Goal: Find specific page/section: Find specific page/section

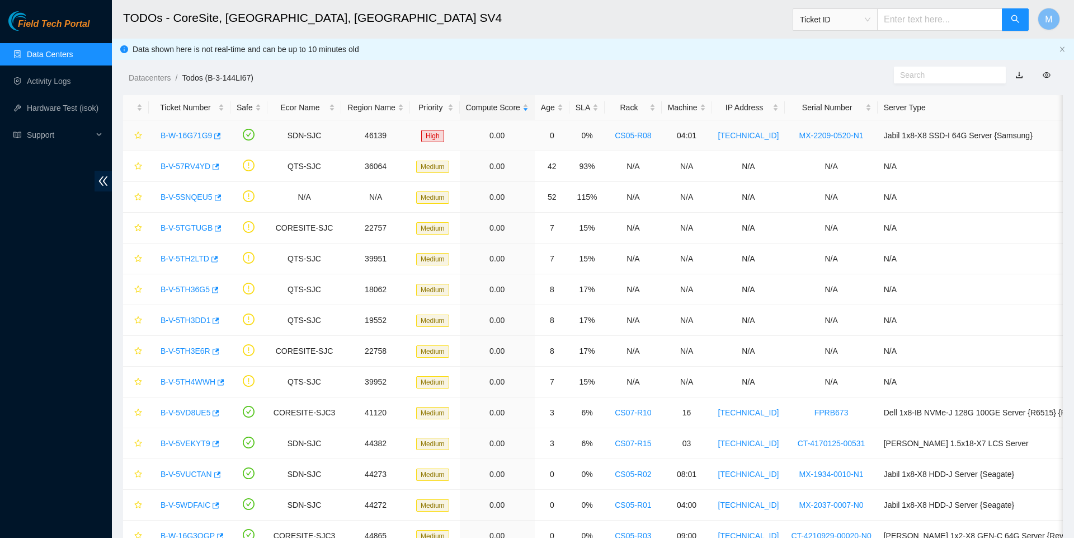
click at [181, 135] on link "B-W-16G71G9" at bounding box center [186, 135] width 51 height 9
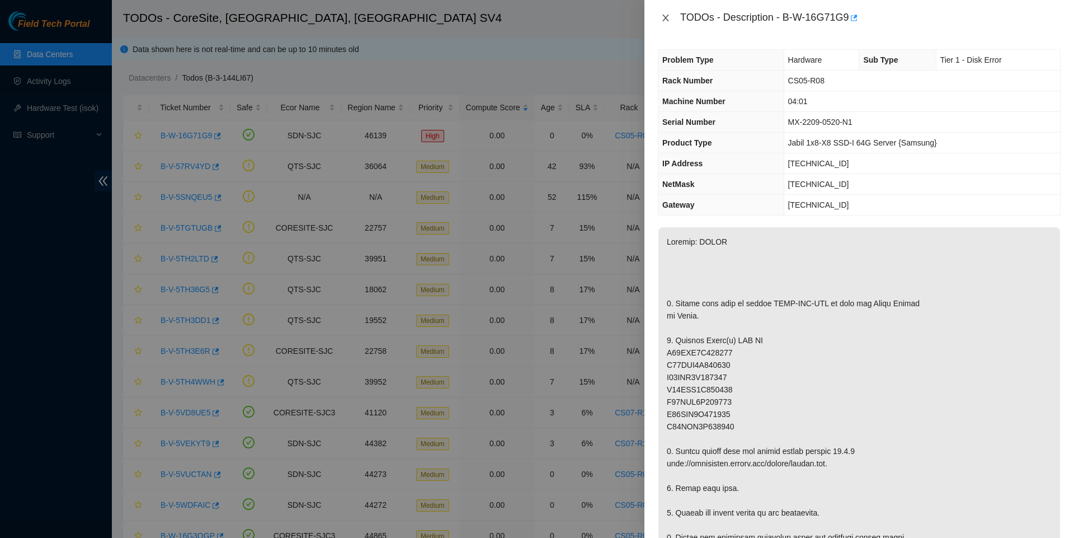
click at [665, 19] on icon "close" at bounding box center [665, 17] width 9 height 9
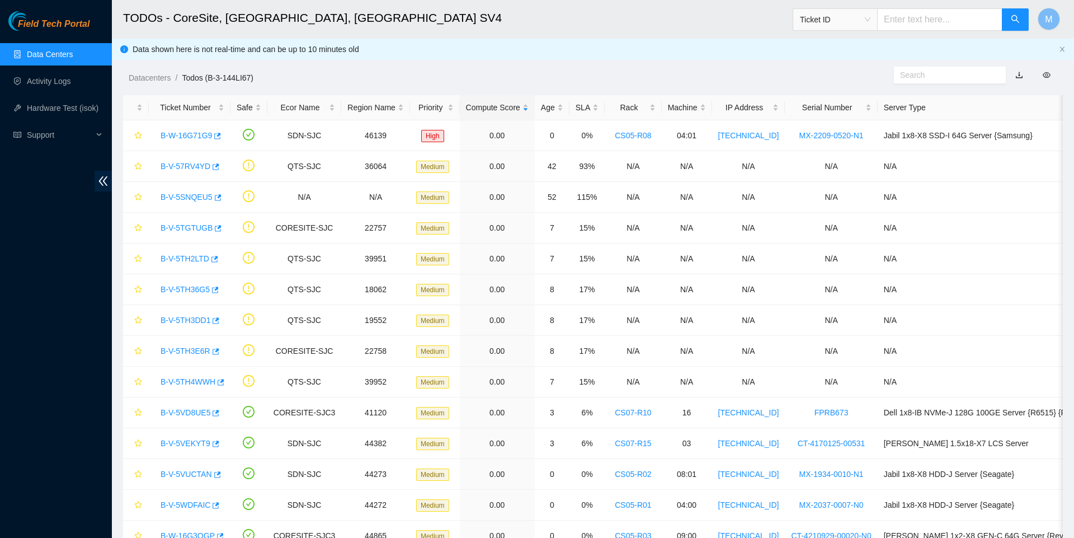
click at [49, 50] on link "Data Centers" at bounding box center [50, 54] width 46 height 9
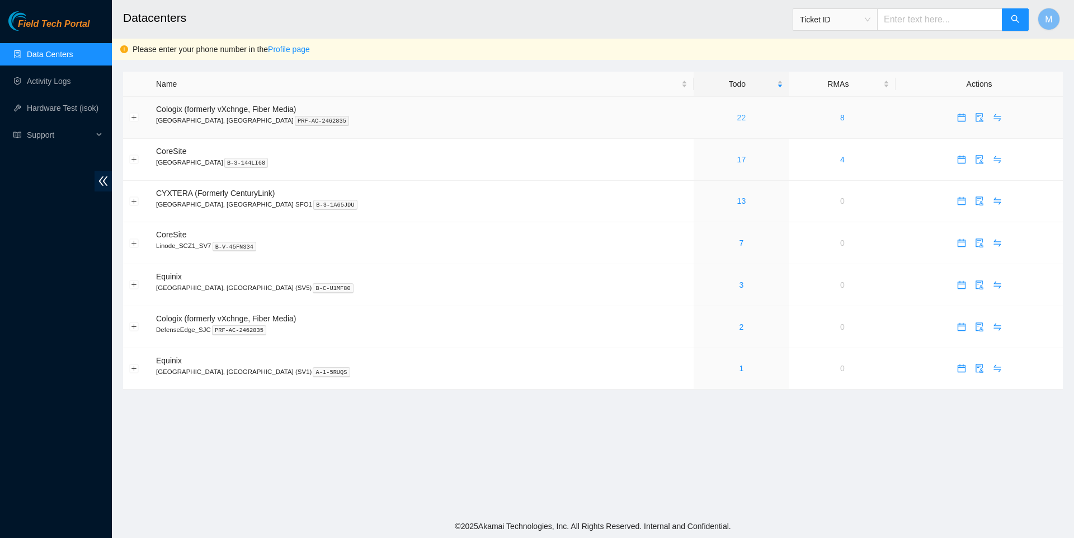
click at [737, 116] on link "22" at bounding box center [741, 117] width 9 height 9
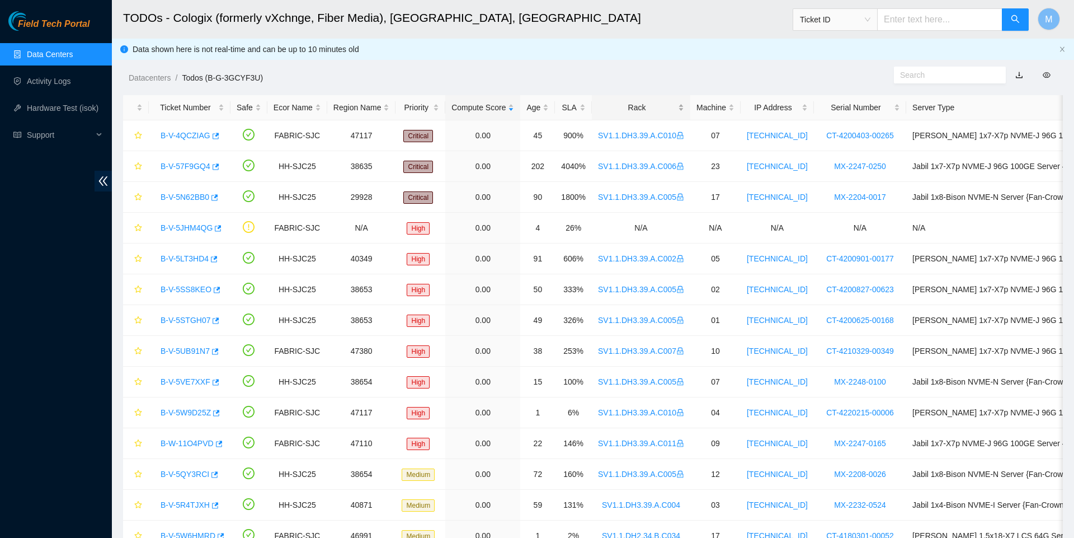
click at [670, 110] on div "Rack" at bounding box center [641, 107] width 86 height 12
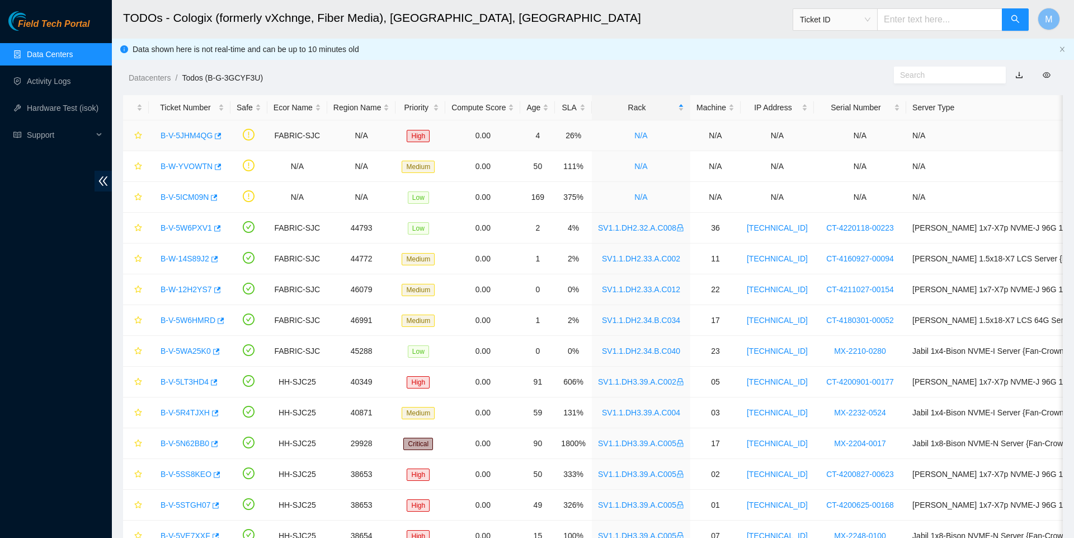
click at [224, 135] on body "Field Tech Portal Data Centers Activity Logs Hardware Test (isok) Support TODOs…" at bounding box center [537, 269] width 1074 height 538
click at [221, 137] on icon "button" at bounding box center [217, 136] width 8 height 8
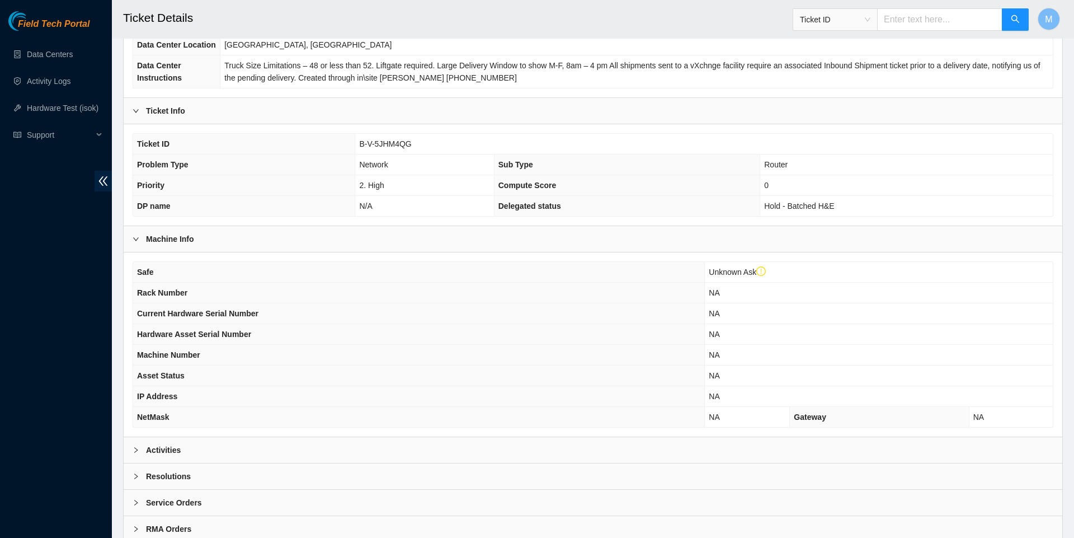
scroll to position [199, 0]
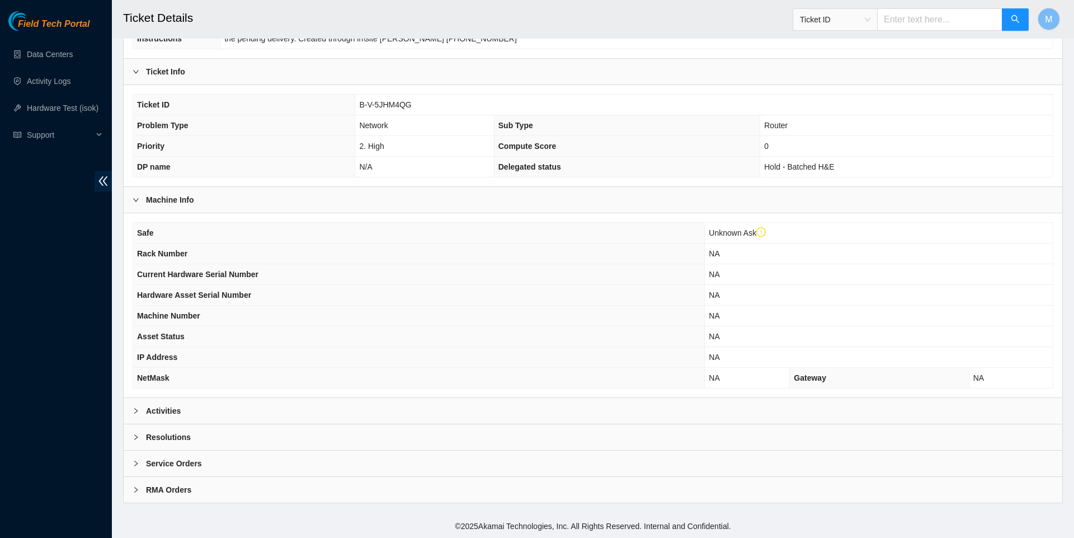
click at [135, 414] on icon "right" at bounding box center [136, 410] width 7 height 7
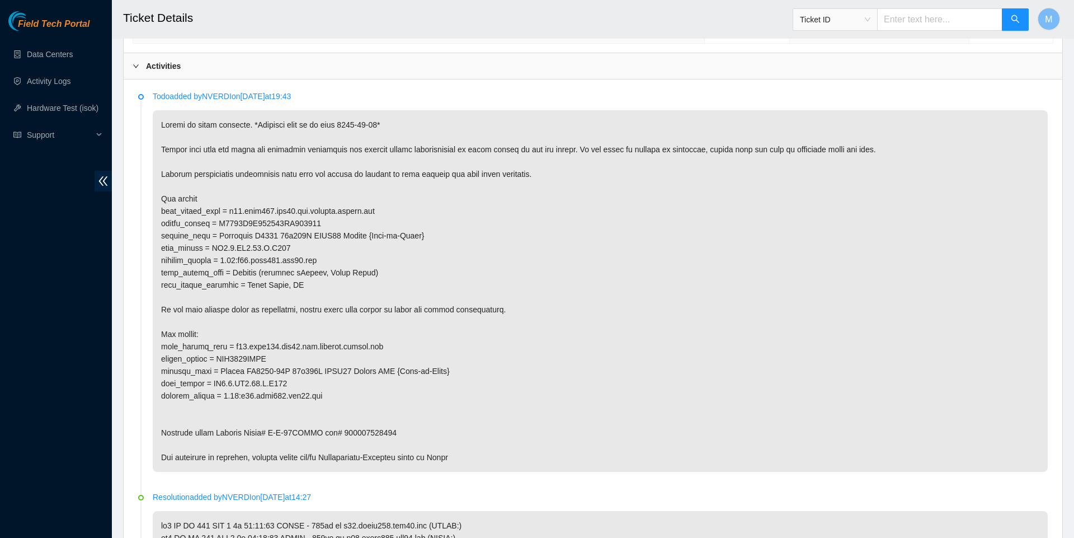
scroll to position [538, 0]
click at [66, 347] on div "Field Tech Portal Data Centers Activity Logs Hardware Test (isok) Support" at bounding box center [56, 274] width 112 height 526
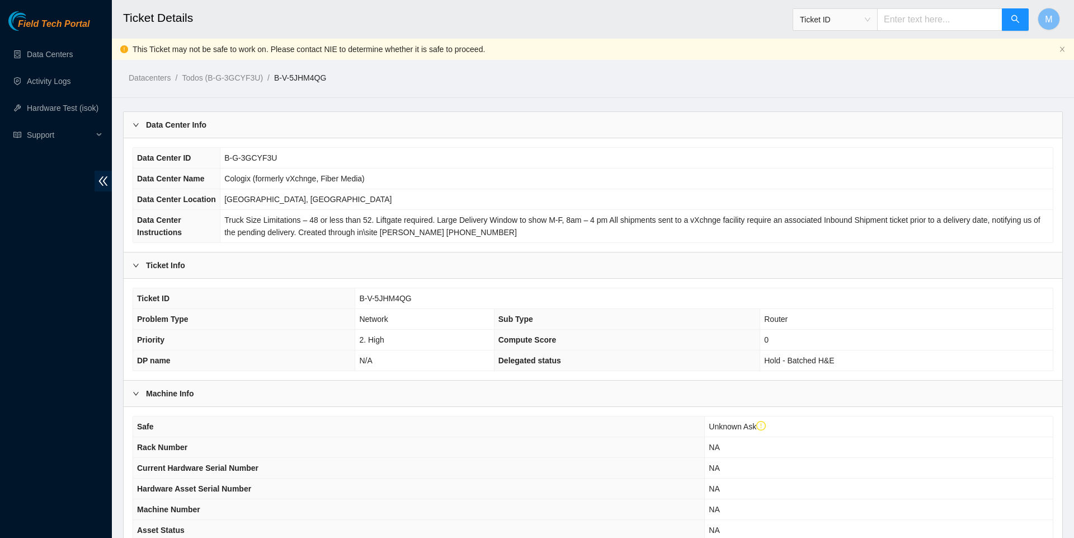
scroll to position [0, 0]
drag, startPoint x: 415, startPoint y: 332, endPoint x: 359, endPoint y: 329, distance: 55.5
click at [359, 303] on span "B-V-5JHM4QG" at bounding box center [385, 298] width 52 height 9
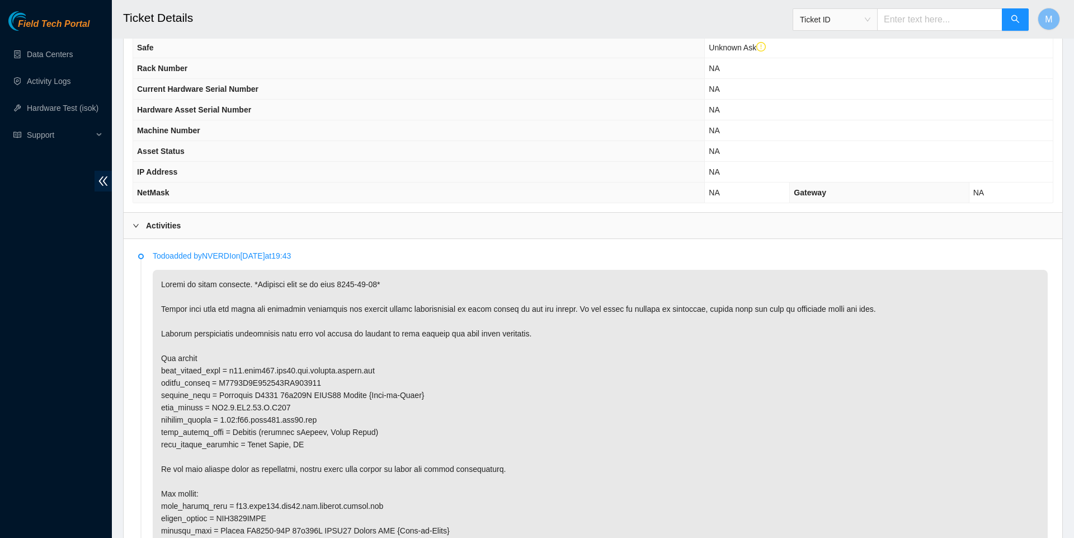
scroll to position [421, 0]
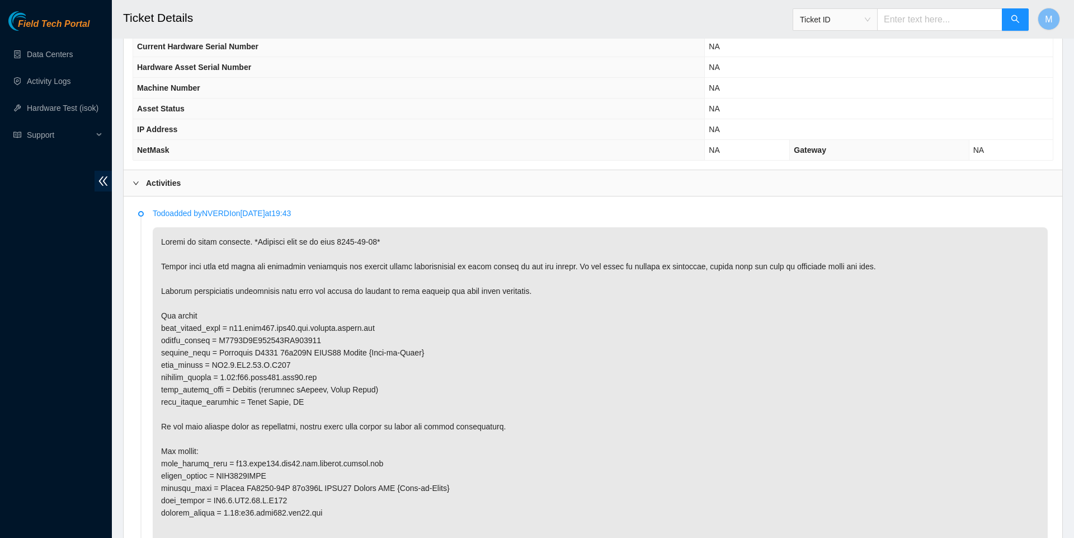
copy span "B-V-5JHM4QG"
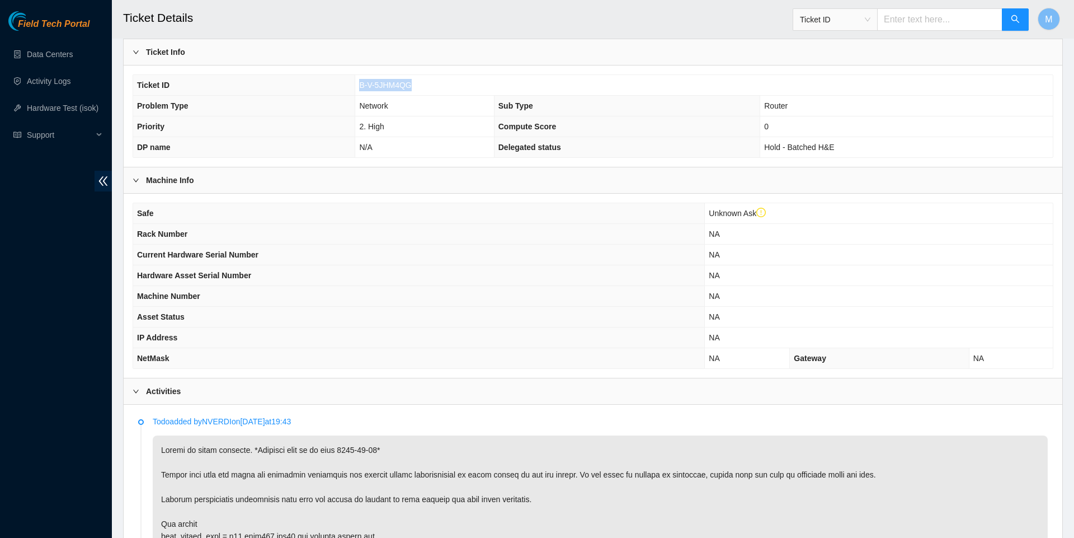
scroll to position [224, 0]
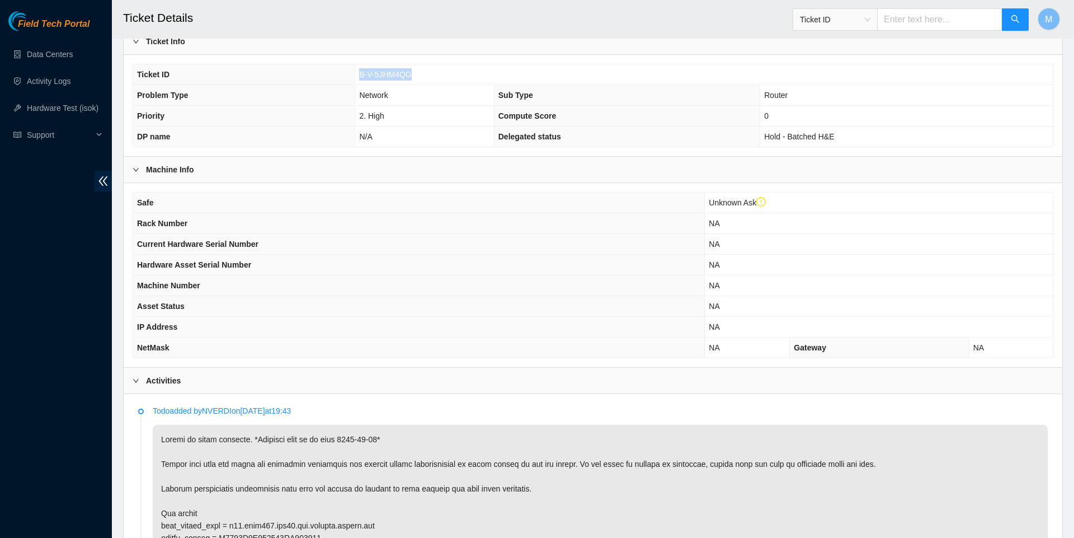
copy span "B-V-5JHM4QG"
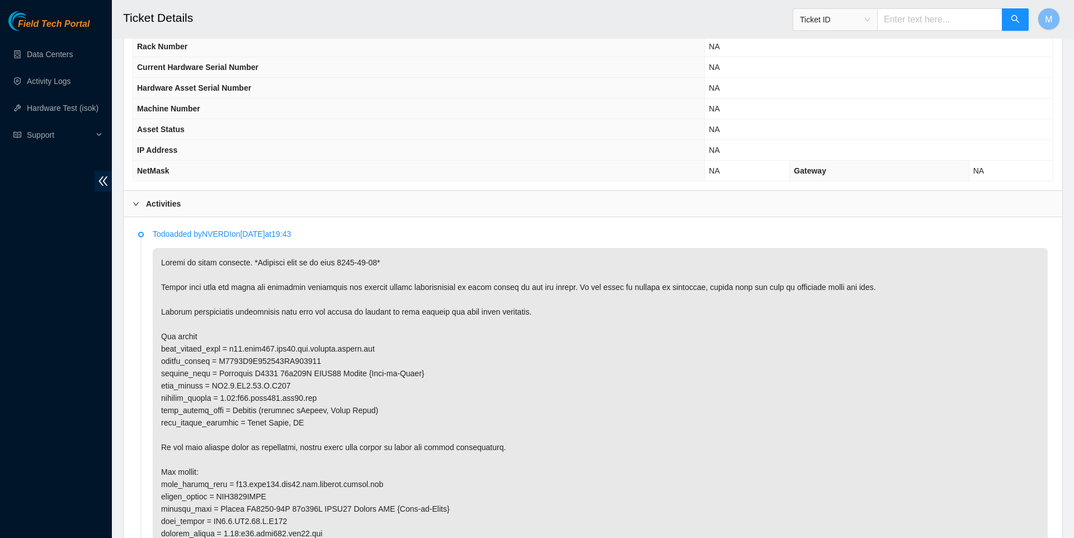
scroll to position [417, 0]
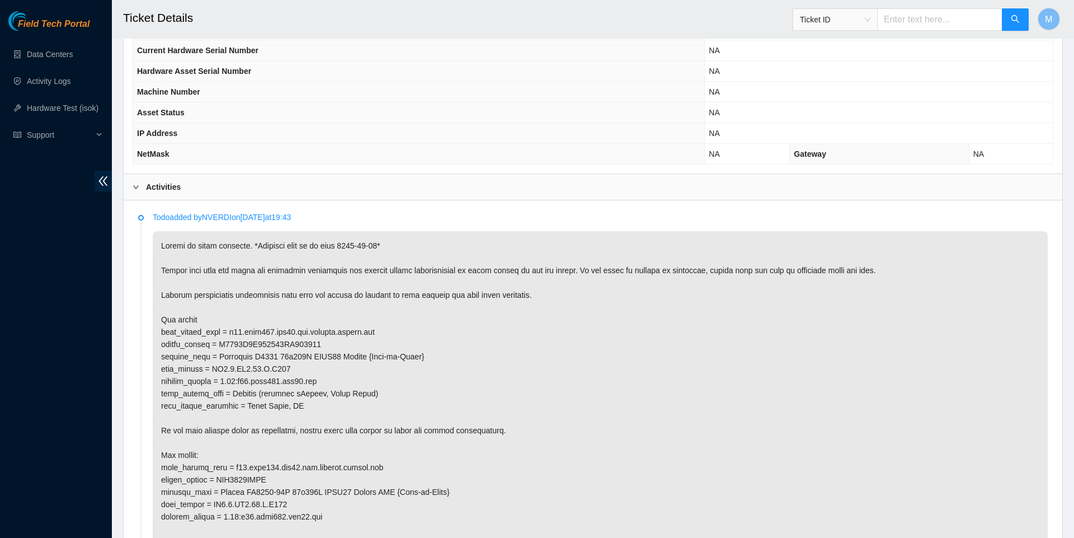
click at [260, 284] on p at bounding box center [600, 411] width 895 height 361
drag, startPoint x: 256, startPoint y: 284, endPoint x: 413, endPoint y: 283, distance: 156.6
click at [413, 281] on p at bounding box center [600, 411] width 895 height 361
copy p "*Schedule this to be done [DATE]*"
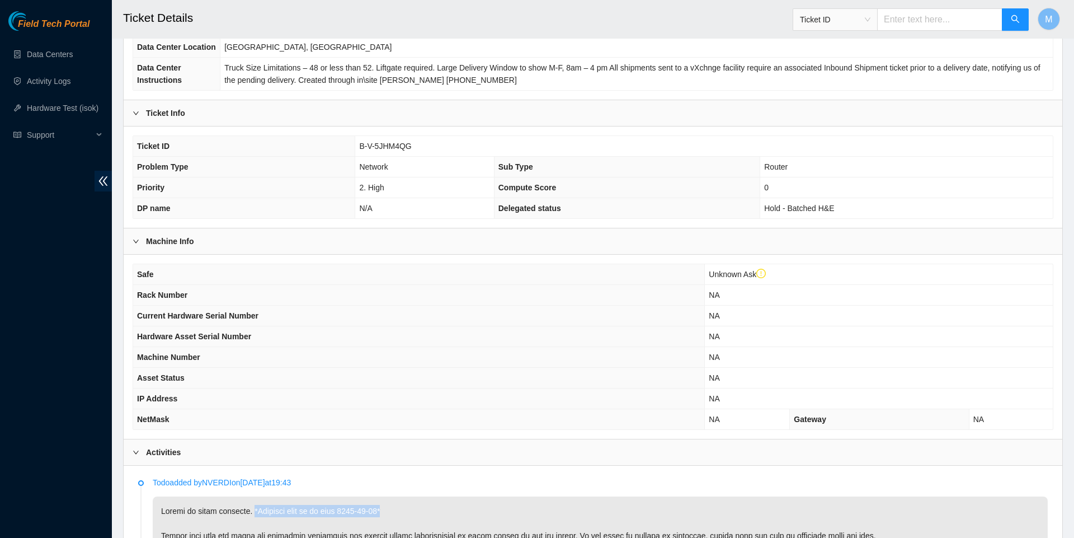
scroll to position [137, 0]
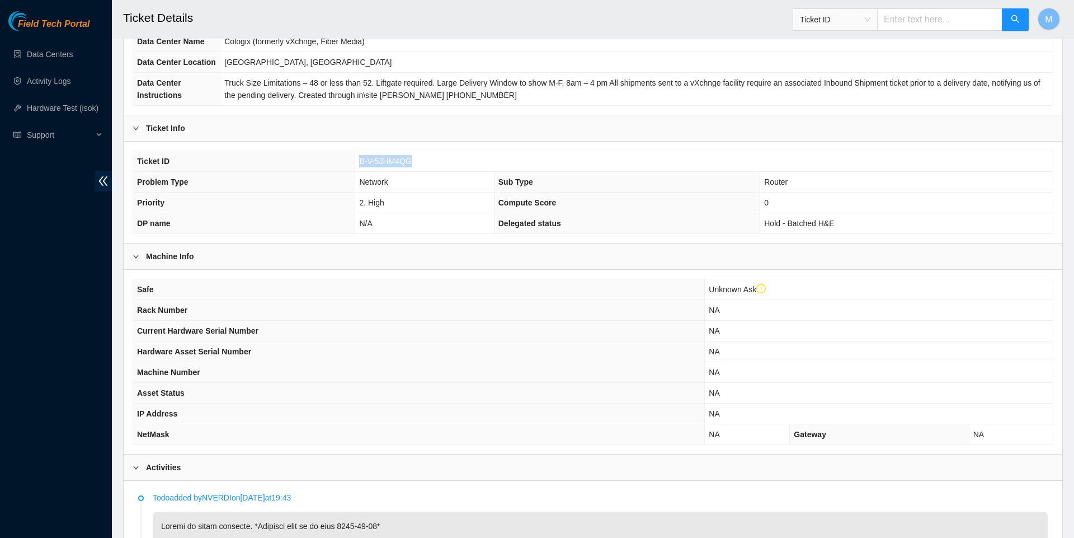
drag, startPoint x: 357, startPoint y: 191, endPoint x: 431, endPoint y: 190, distance: 73.9
click at [431, 172] on td "B-V-5JHM4QG" at bounding box center [704, 161] width 698 height 21
copy span "B-V-5JHM4QG"
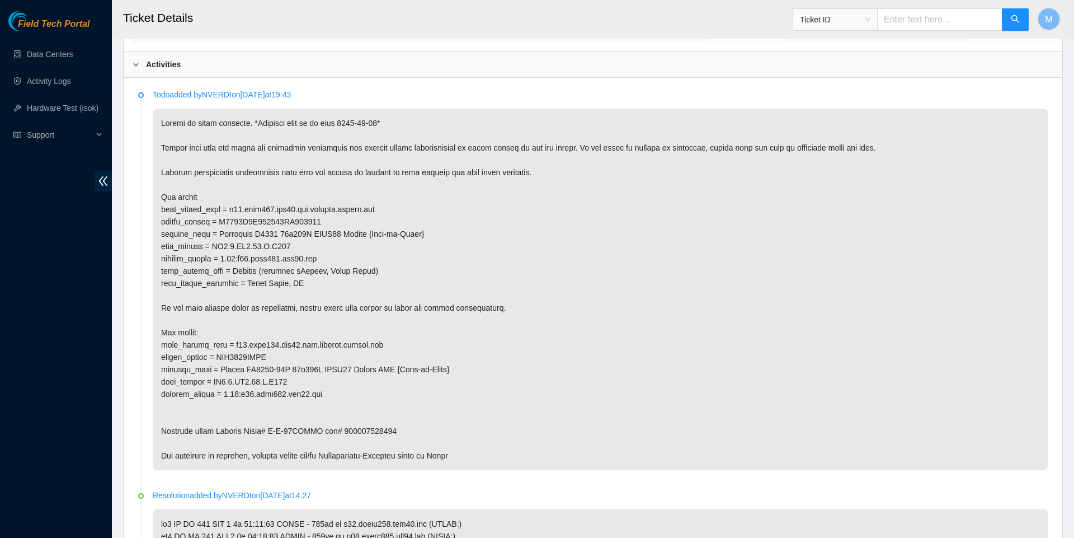
scroll to position [544, 0]
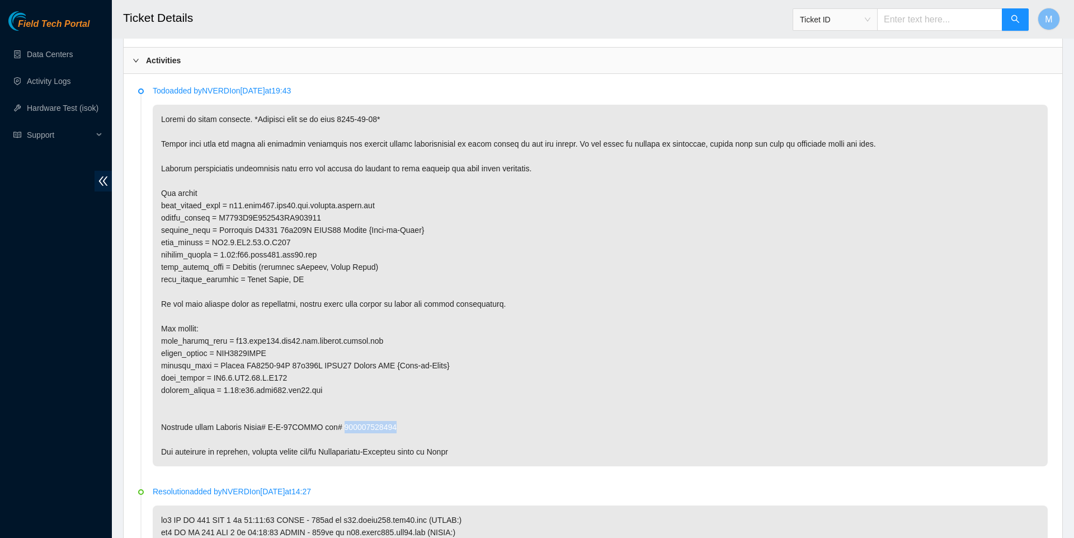
drag, startPoint x: 418, startPoint y: 477, endPoint x: 358, endPoint y: 474, distance: 60.5
click at [358, 466] on p at bounding box center [600, 285] width 895 height 361
click at [63, 394] on div "Field Tech Portal Data Centers Activity Logs Hardware Test (isok) Support" at bounding box center [56, 274] width 112 height 526
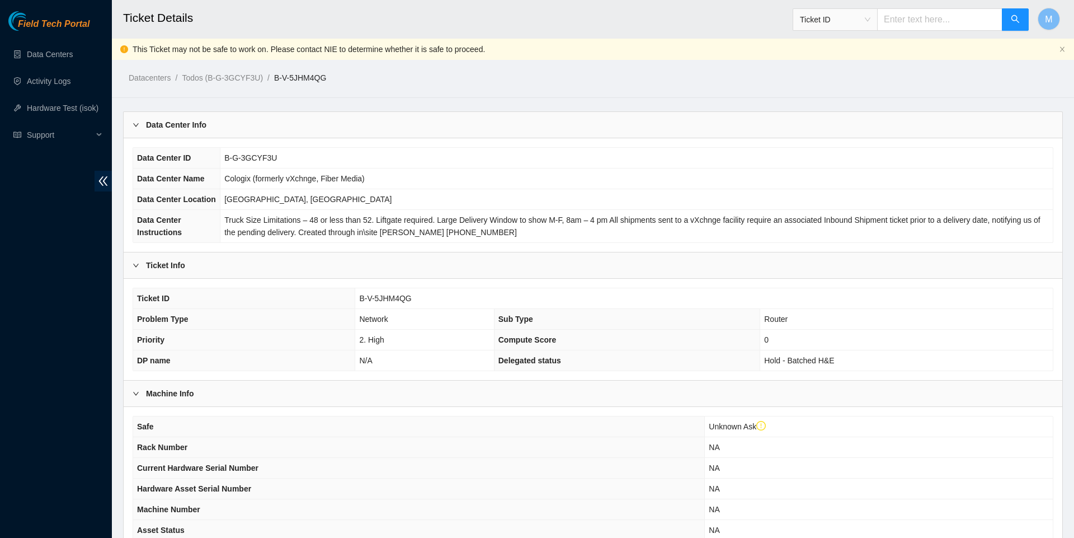
scroll to position [0, 0]
click at [62, 50] on link "Data Centers" at bounding box center [50, 54] width 46 height 9
